Goal: Task Accomplishment & Management: Use online tool/utility

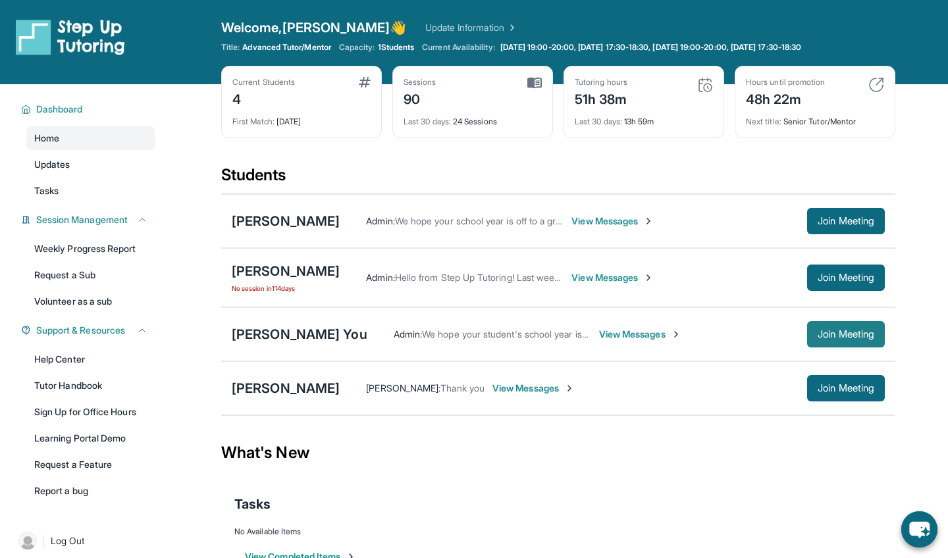
click at [829, 336] on span "Join Meeting" at bounding box center [845, 334] width 57 height 8
